Goal: Go to known website: Access a specific website the user already knows

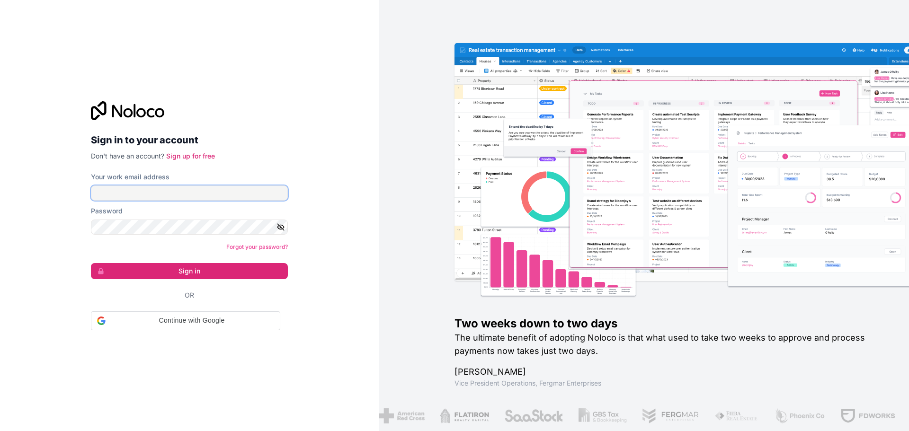
click at [129, 194] on input "Your work email address" at bounding box center [189, 193] width 197 height 15
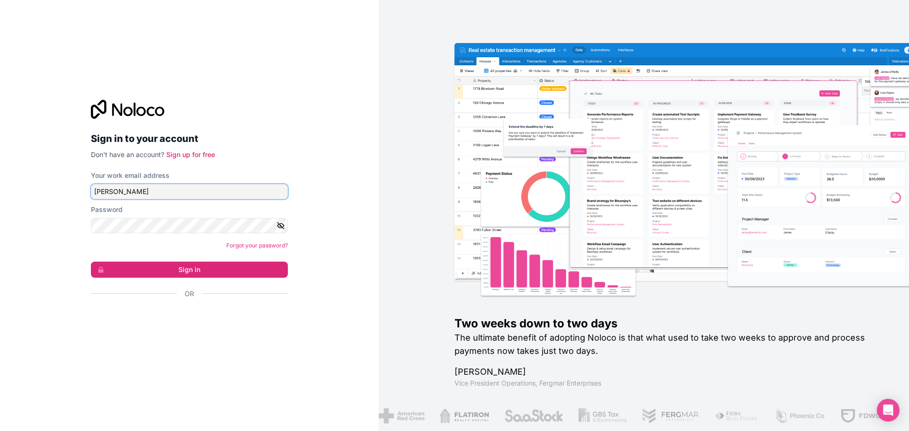
type input "paul@dominguefinishes.com"
click at [91, 262] on button "Sign in" at bounding box center [189, 270] width 197 height 16
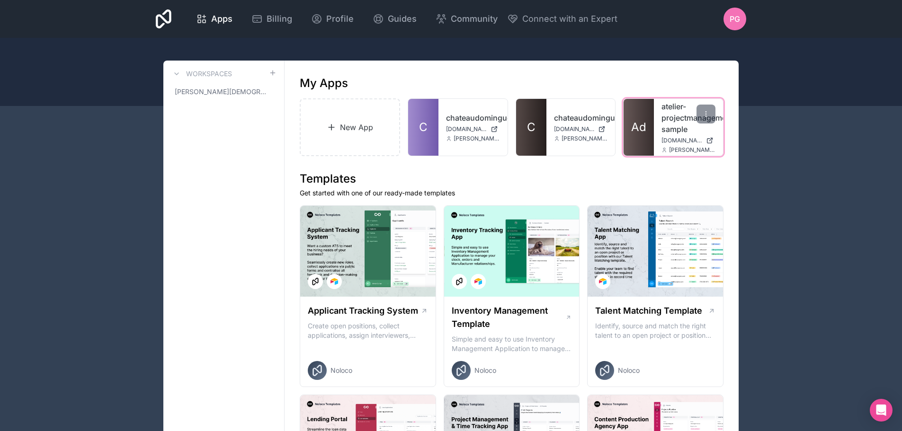
click at [635, 126] on span "Ad" at bounding box center [638, 127] width 15 height 15
